Goal: Information Seeking & Learning: Learn about a topic

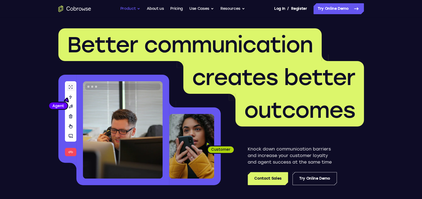
click at [133, 10] on button "Product" at bounding box center [130, 8] width 20 height 11
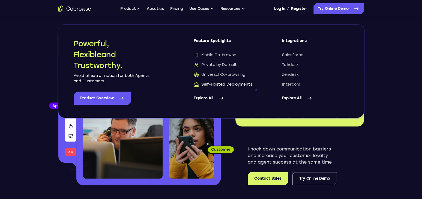
click at [226, 87] on span "Self-Hosted Deployments" at bounding box center [223, 84] width 59 height 5
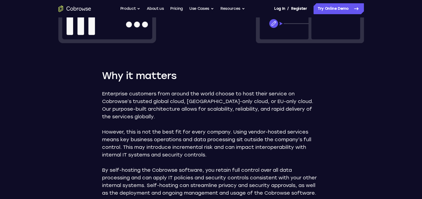
scroll to position [295, 0]
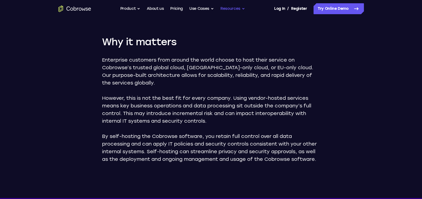
click at [236, 9] on button "Resources" at bounding box center [233, 8] width 25 height 11
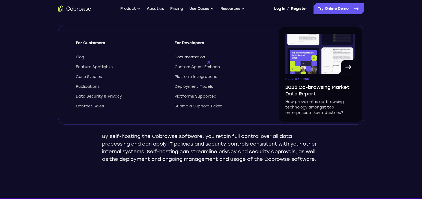
click at [196, 57] on span "Documentation" at bounding box center [190, 57] width 31 height 5
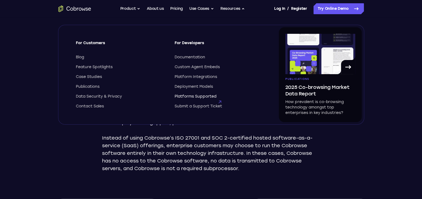
click at [199, 99] on span "Platforms Supported" at bounding box center [196, 96] width 42 height 5
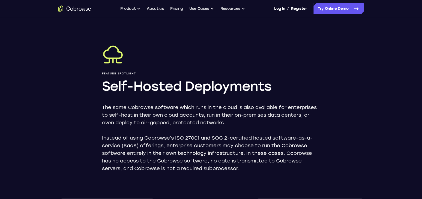
click at [209, 9] on button "Use Cases" at bounding box center [201, 8] width 25 height 11
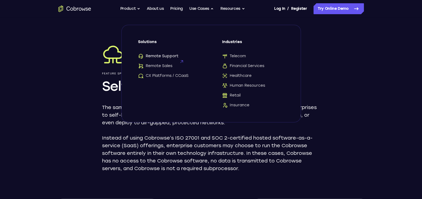
click at [170, 58] on span "Remote Support" at bounding box center [158, 55] width 40 height 5
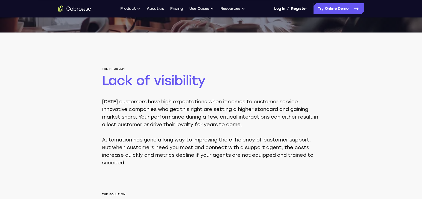
scroll to position [295, 0]
